Goal: Task Accomplishment & Management: Use online tool/utility

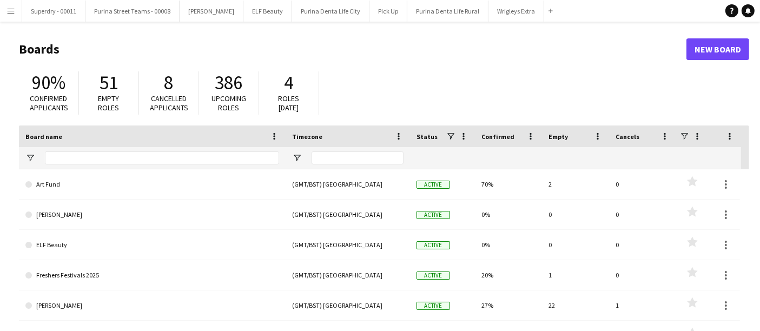
click at [10, 15] on button "Menu" at bounding box center [11, 11] width 22 height 22
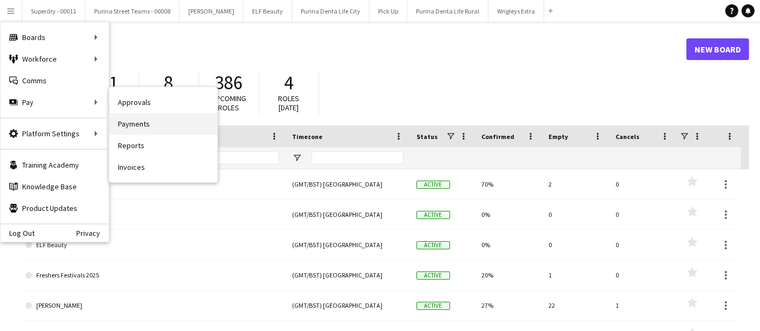
click at [159, 122] on link "Payments" at bounding box center [163, 124] width 108 height 22
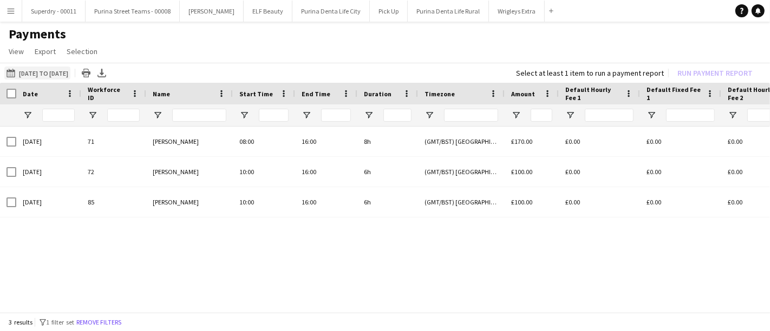
click at [47, 69] on button "[DATE] to [DATE] [DATE] to [DATE]" at bounding box center [37, 73] width 66 height 13
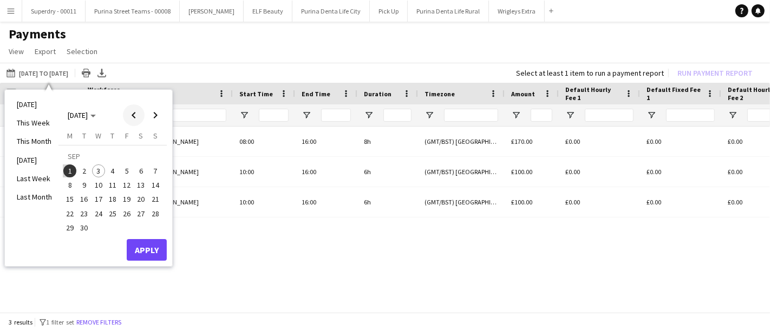
click at [134, 115] on span "Previous month" at bounding box center [134, 115] width 22 height 22
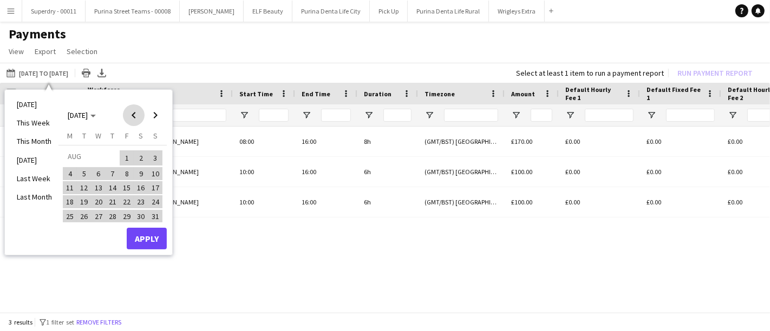
click at [134, 115] on span "Previous month" at bounding box center [134, 115] width 22 height 22
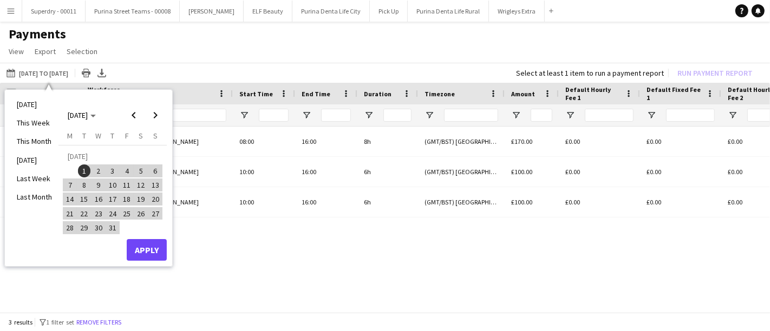
click at [83, 169] on span "1" at bounding box center [84, 171] width 13 height 13
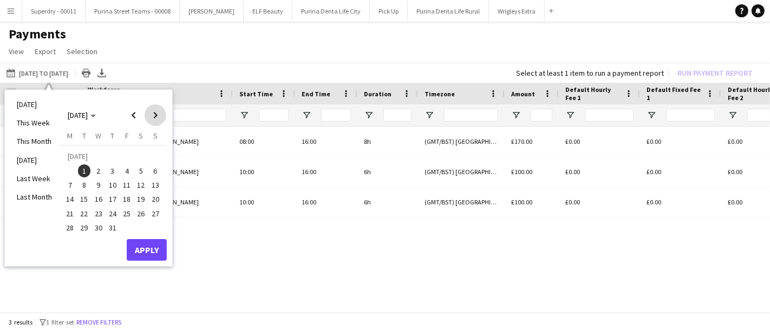
click at [150, 116] on span "Next month" at bounding box center [155, 115] width 22 height 22
click at [92, 170] on span "3" at bounding box center [98, 171] width 13 height 13
click at [136, 244] on button "Apply" at bounding box center [147, 250] width 40 height 22
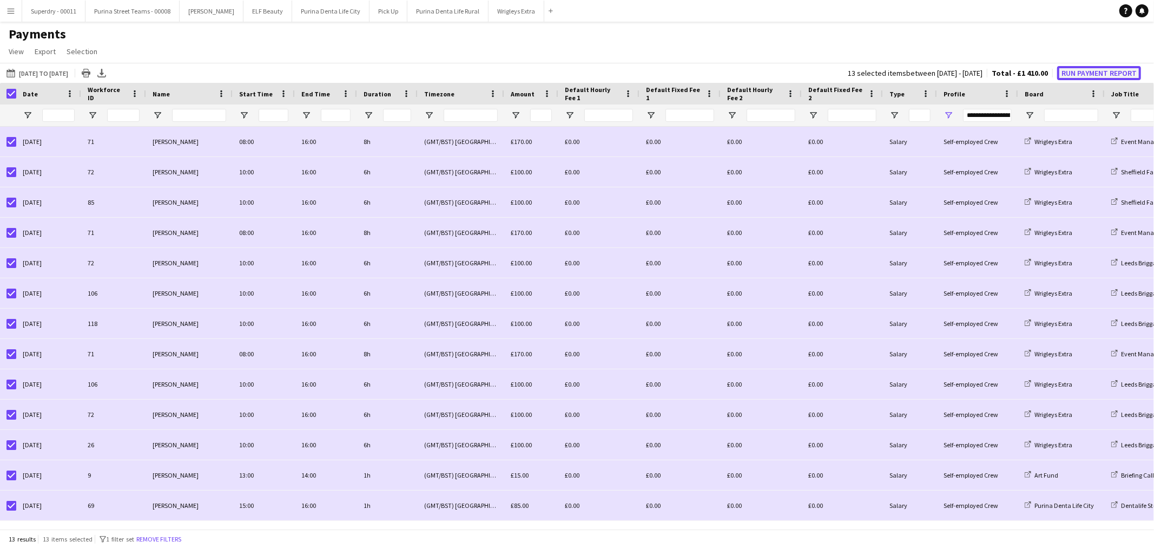
click at [769, 73] on button "Run Payment Report" at bounding box center [1099, 73] width 84 height 14
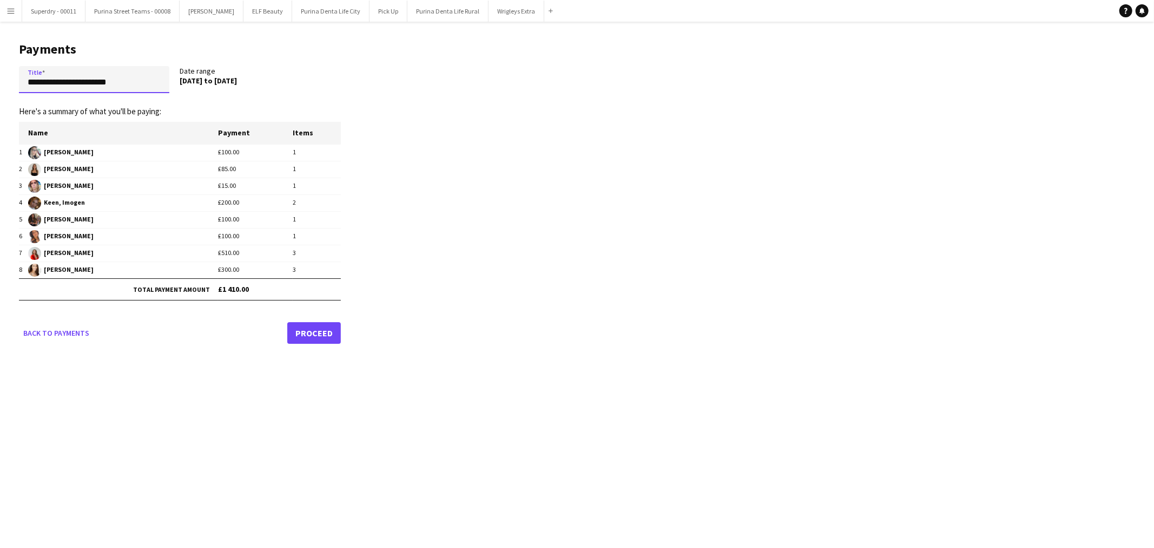
drag, startPoint x: 66, startPoint y: 80, endPoint x: 1, endPoint y: 77, distance: 65.0
click at [1, 77] on main "**********" at bounding box center [176, 191] width 352 height 338
type input "**********"
click at [319, 329] on link "Proceed" at bounding box center [314, 333] width 54 height 22
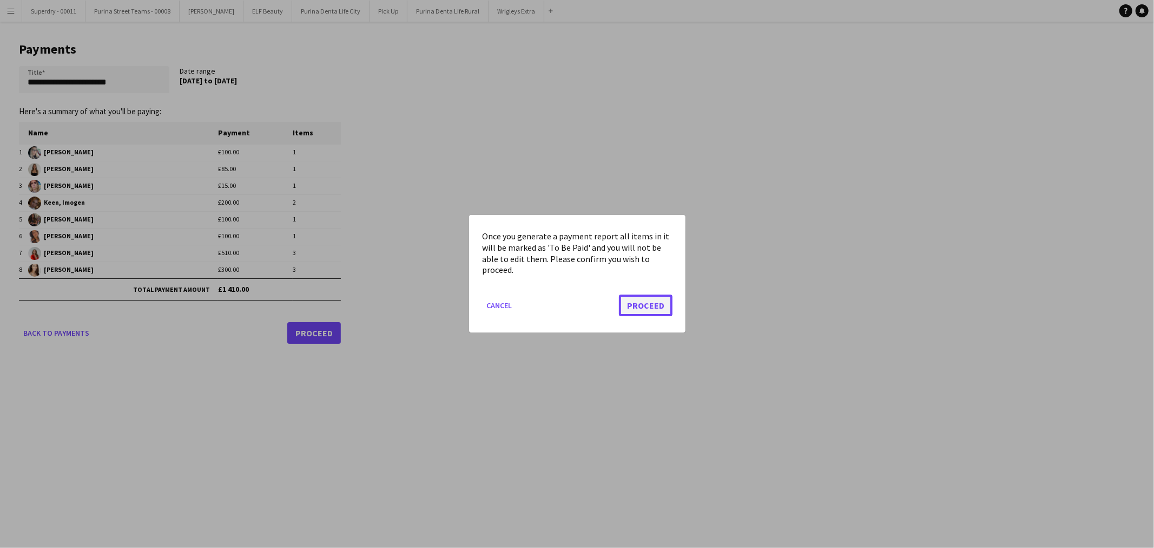
click at [621, 301] on button "Proceed" at bounding box center [646, 306] width 54 height 22
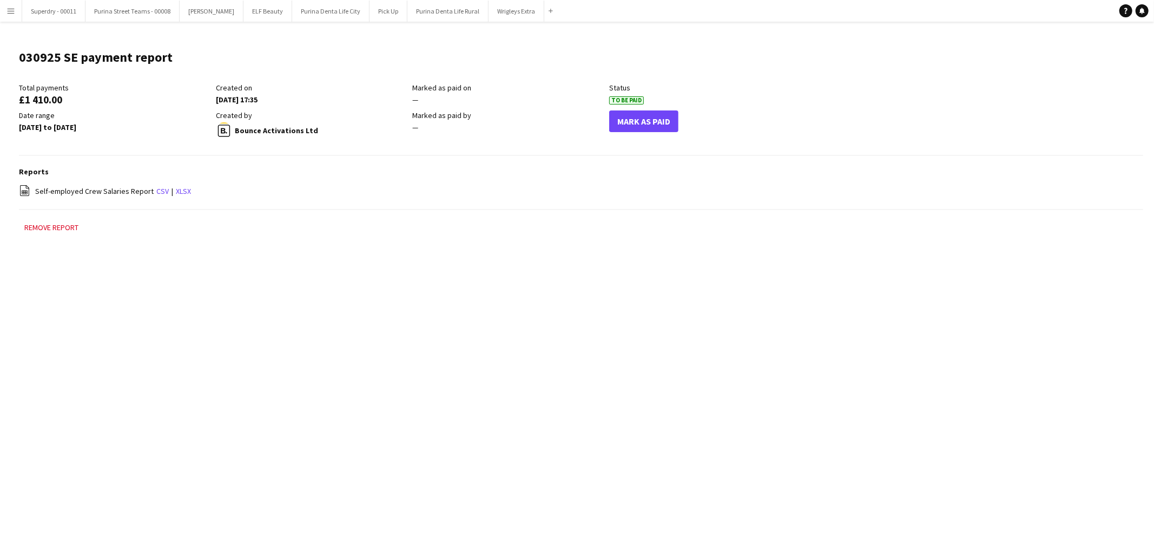
click at [6, 8] on app-icon "Menu" at bounding box center [10, 10] width 9 height 9
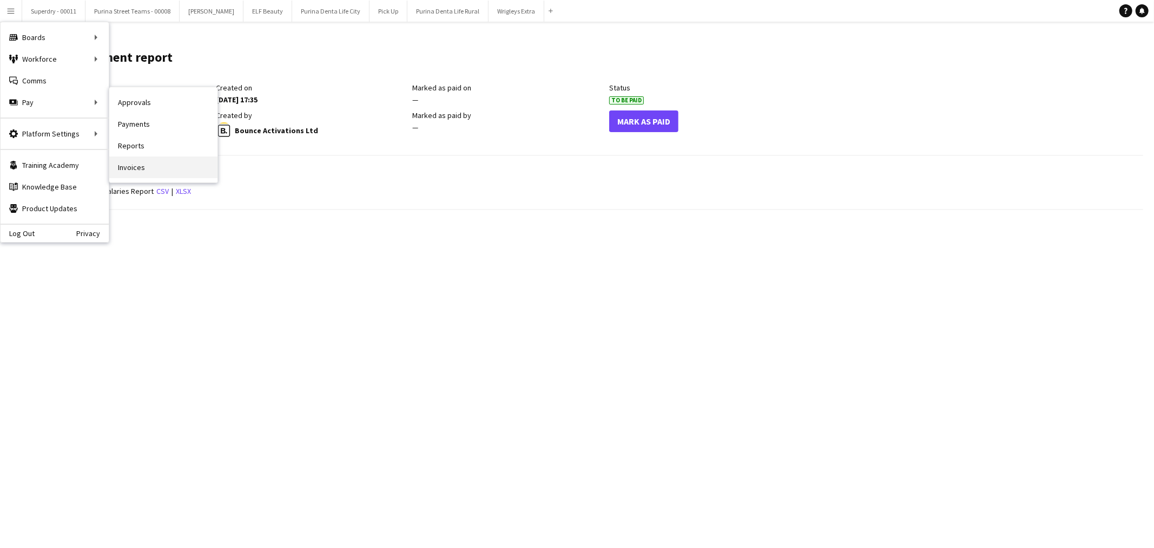
click at [137, 160] on link "Invoices" at bounding box center [163, 167] width 108 height 22
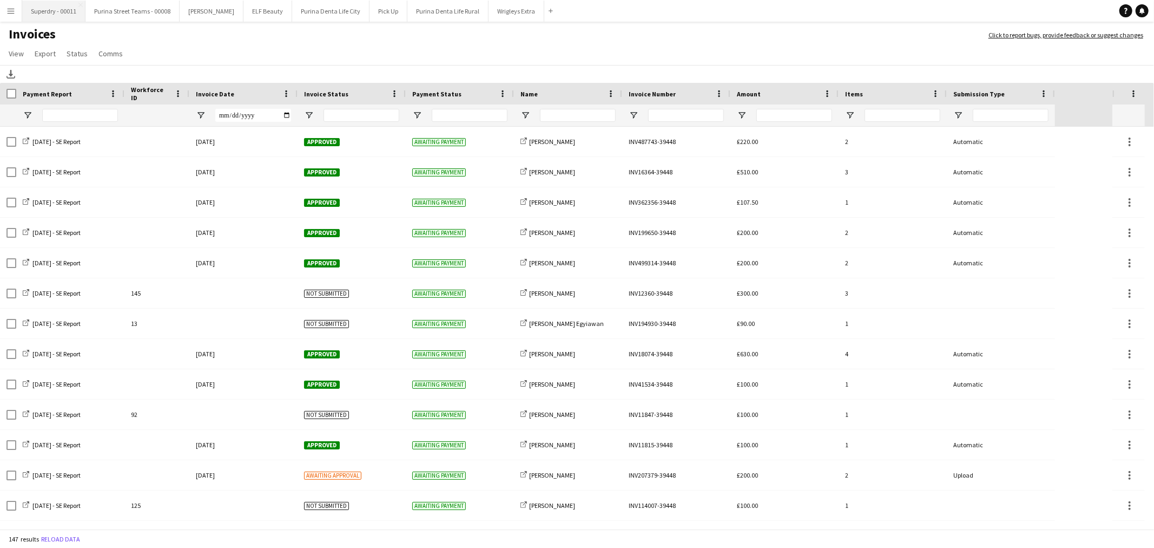
click at [23, 4] on button "Superdry - 00011 Close" at bounding box center [53, 11] width 63 height 21
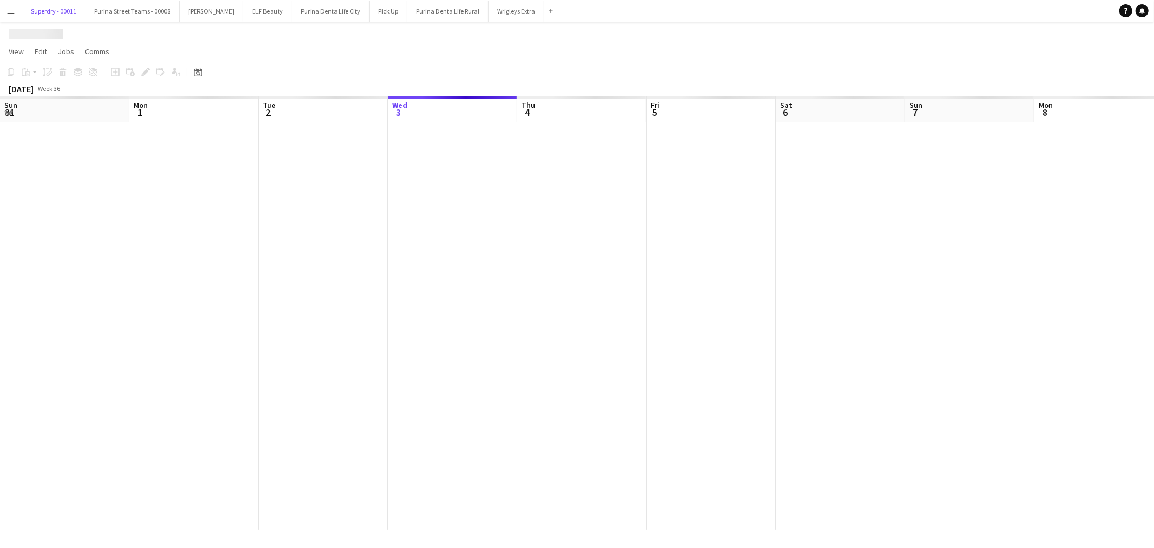
scroll to position [0, 258]
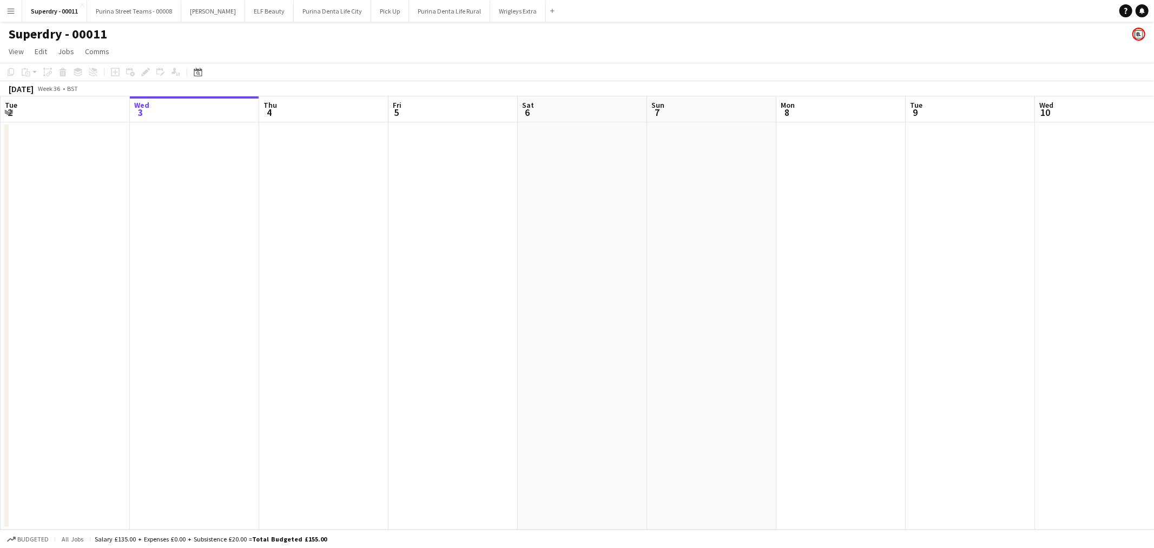
click at [16, 7] on button "Menu" at bounding box center [11, 11] width 22 height 22
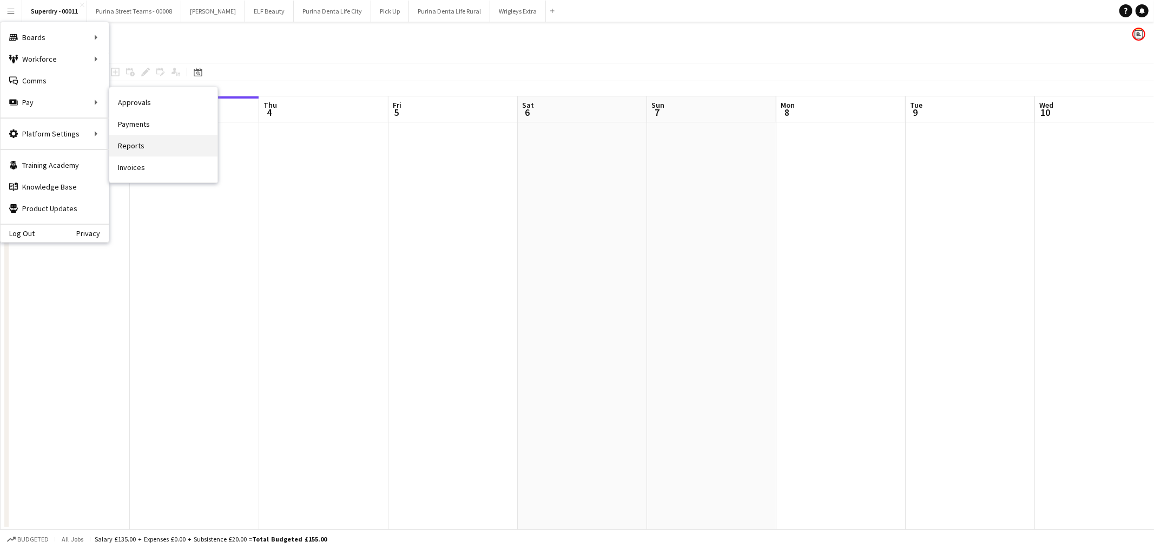
click at [144, 149] on link "Reports" at bounding box center [163, 146] width 108 height 22
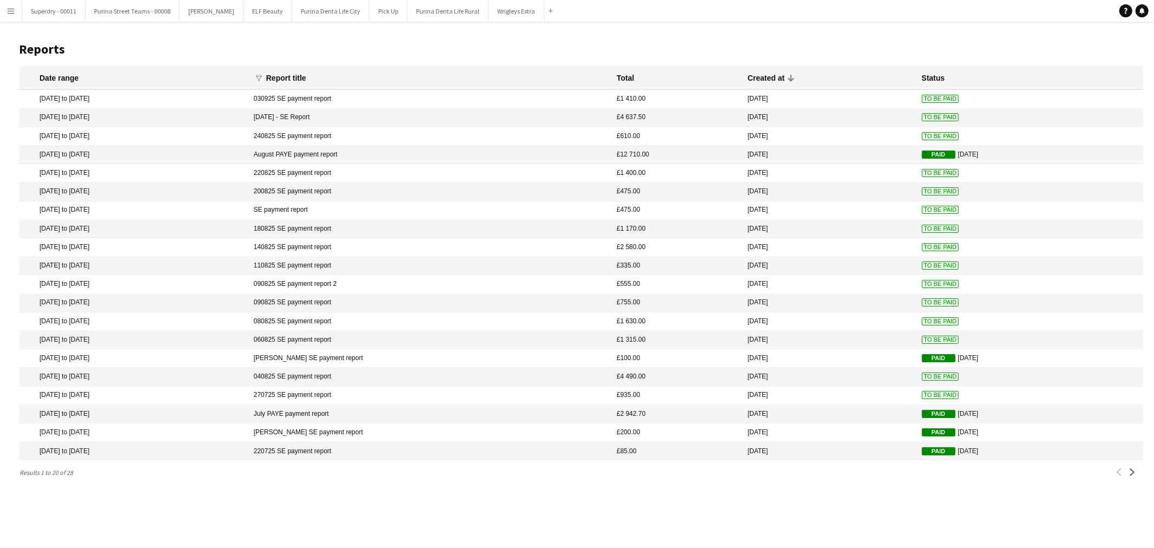
click at [6, 13] on app-icon "Menu" at bounding box center [10, 10] width 9 height 9
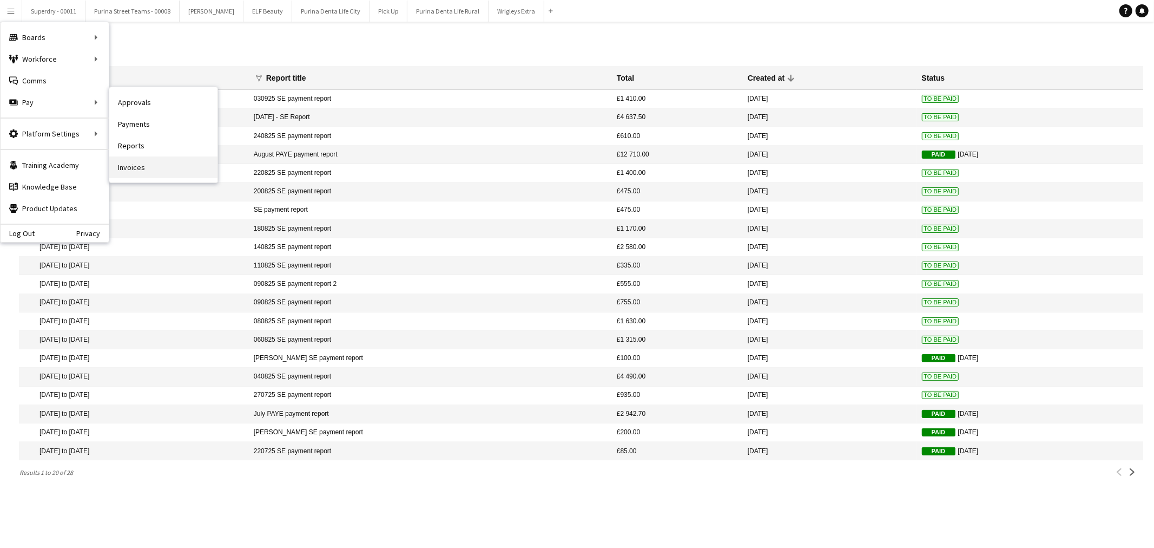
click at [176, 168] on link "Invoices" at bounding box center [163, 167] width 108 height 22
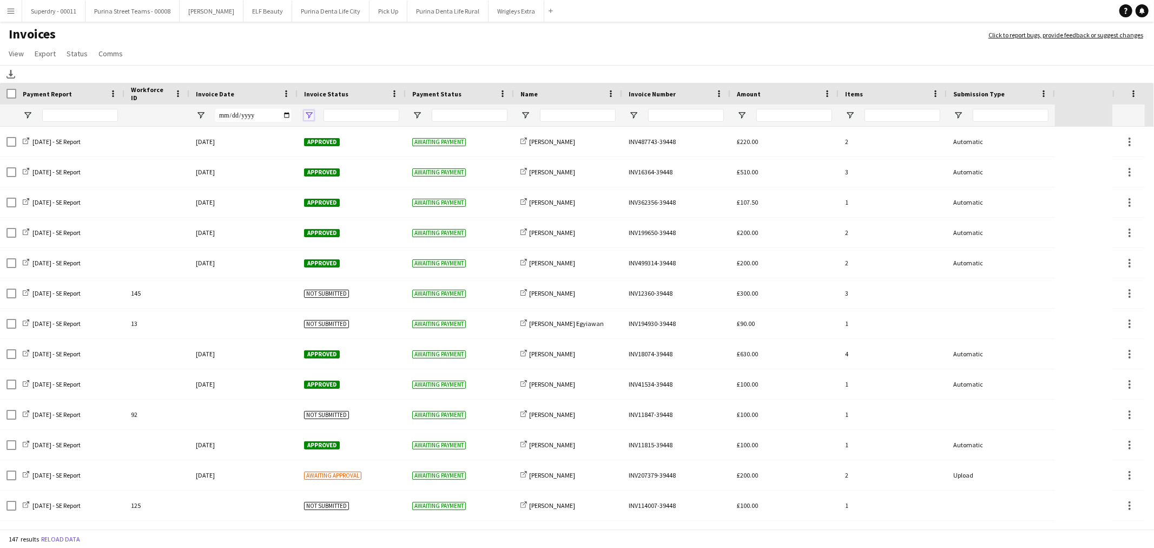
click at [308, 116] on span "Open Filter Menu" at bounding box center [309, 115] width 10 height 10
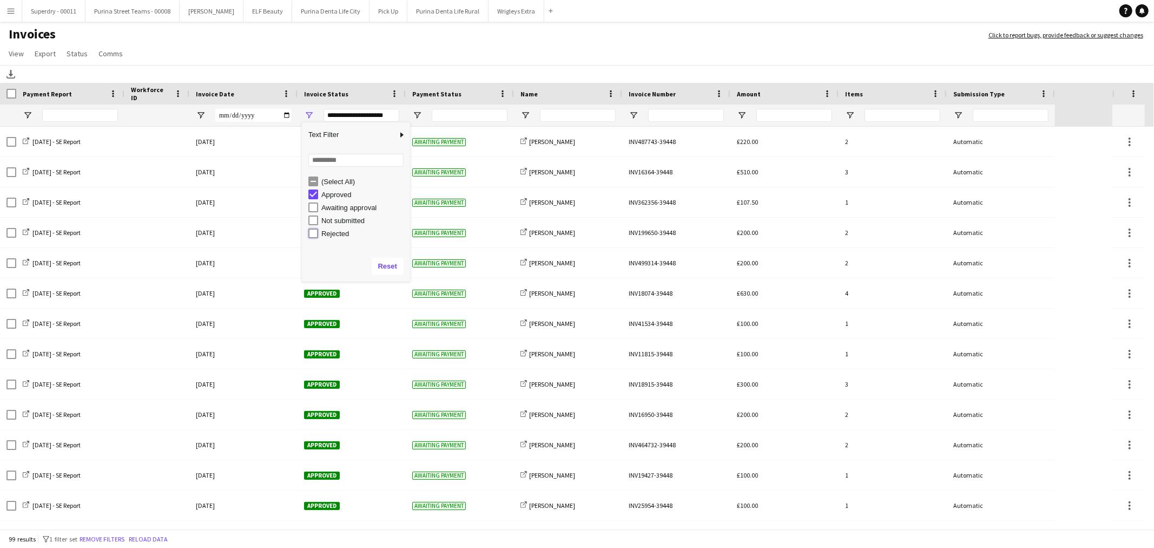
type input "**********"
click at [430, 51] on app-page-menu "View Customise view Customise filters Reset Filters Reset View Reset All Export…" at bounding box center [577, 54] width 1154 height 21
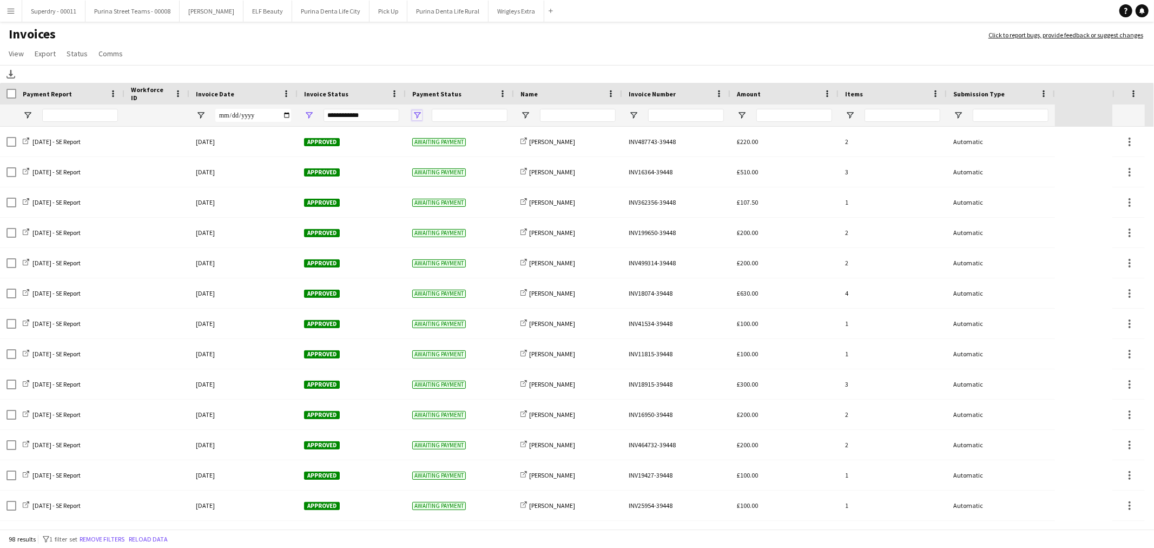
click at [415, 112] on span "Open Filter Menu" at bounding box center [417, 115] width 10 height 10
type input "**********"
click at [462, 56] on app-page-menu "View Customise view Customise filters Reset Filters Reset View Reset All Export…" at bounding box center [577, 54] width 1154 height 21
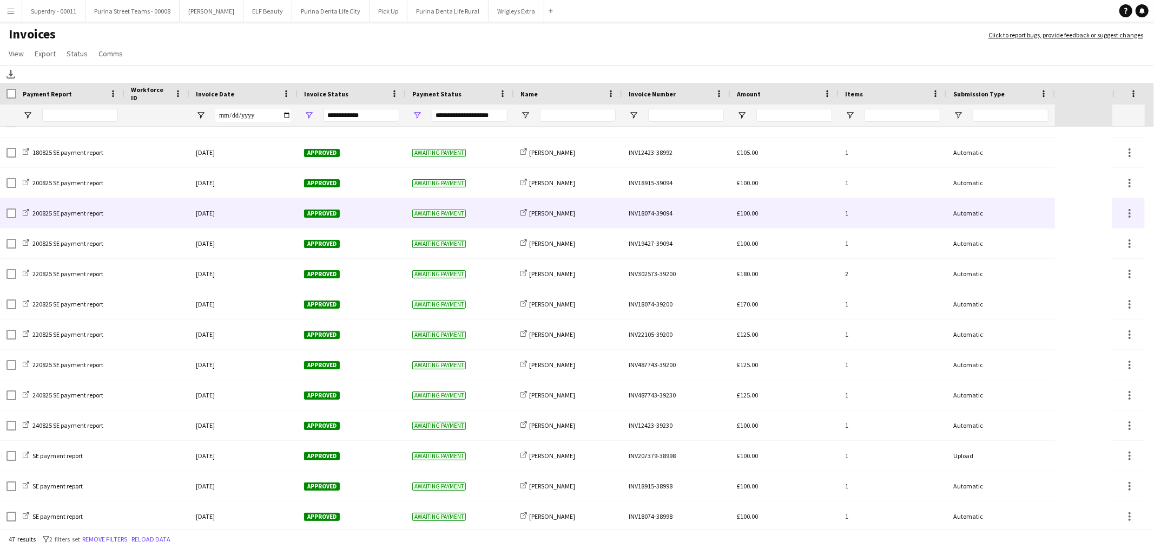
scroll to position [702, 0]
